Goal: Task Accomplishment & Management: Manage account settings

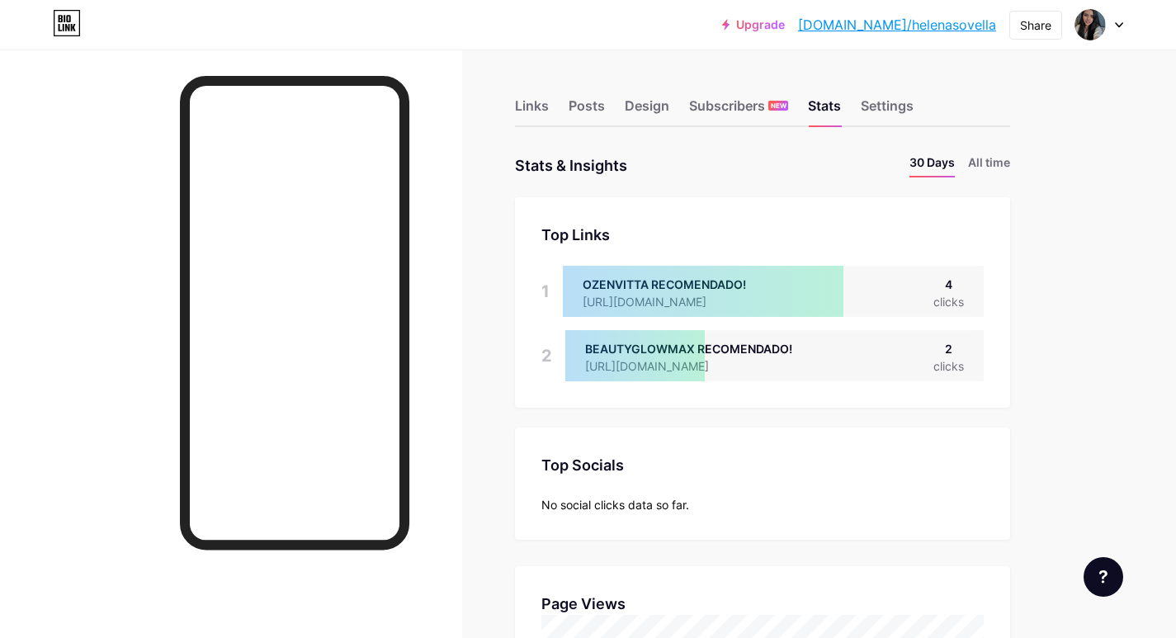
scroll to position [638, 1176]
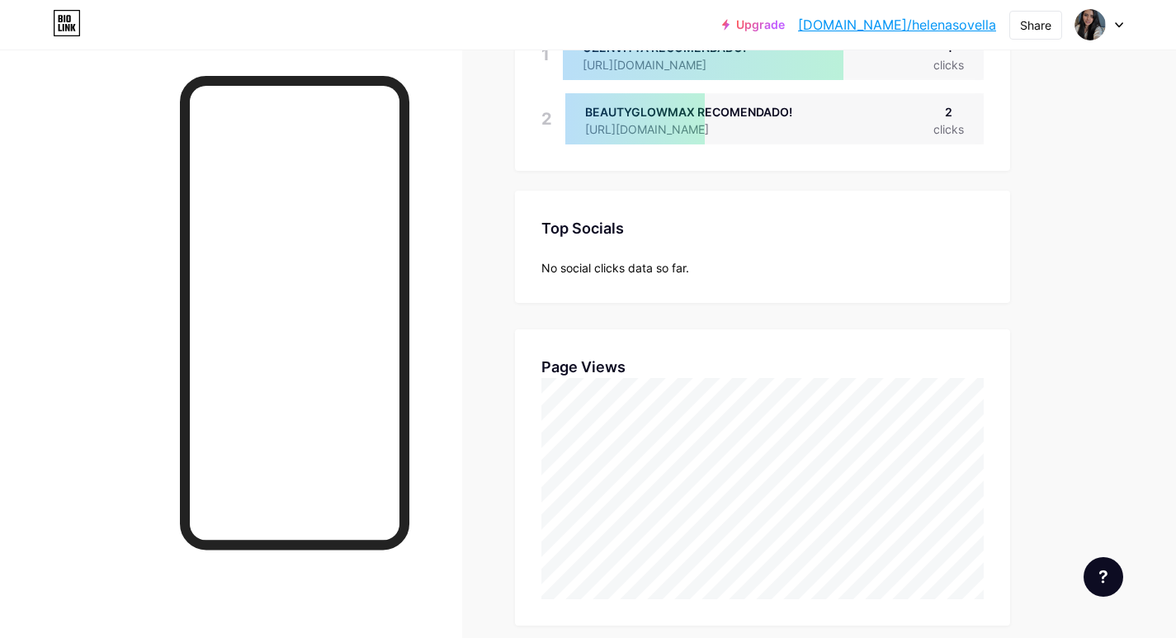
scroll to position [330, 0]
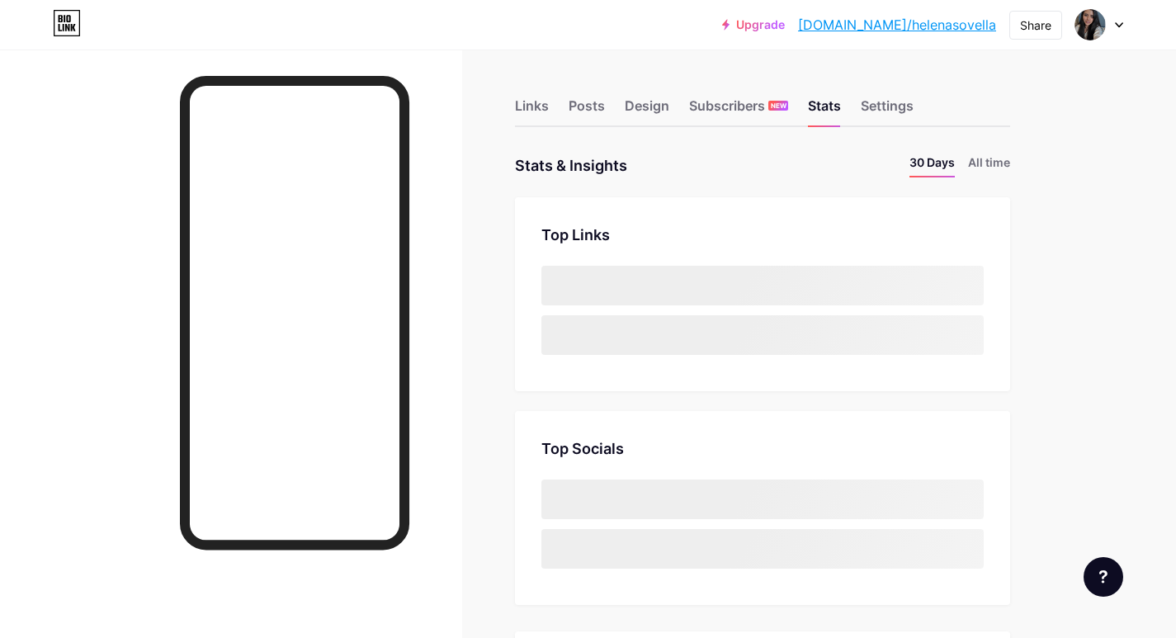
scroll to position [638, 1176]
